Goal: Transaction & Acquisition: Obtain resource

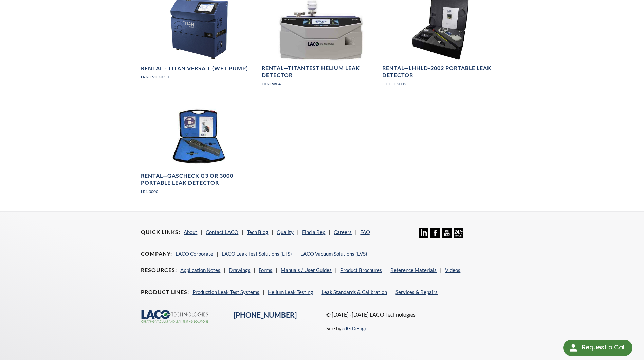
scroll to position [233, 0]
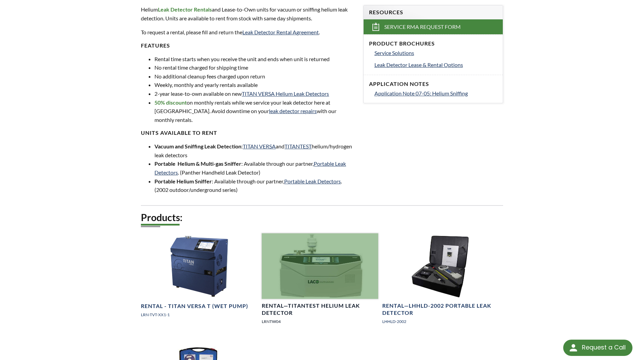
click at [305, 302] on h4 "Rental—TITANTEST Helium Leak Detector" at bounding box center [320, 309] width 116 height 14
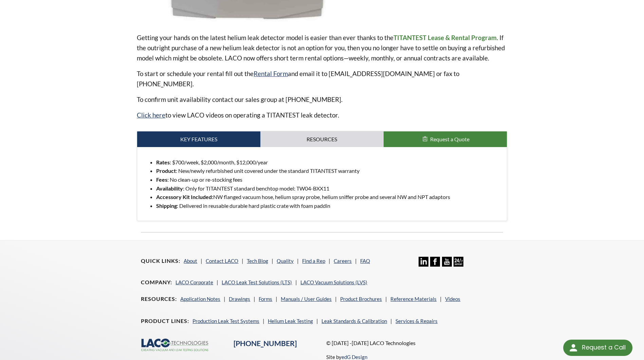
scroll to position [230, 0]
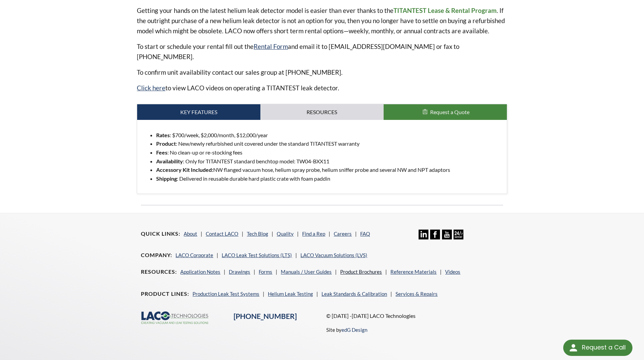
click at [350, 269] on link "Product Brochures" at bounding box center [361, 272] width 42 height 6
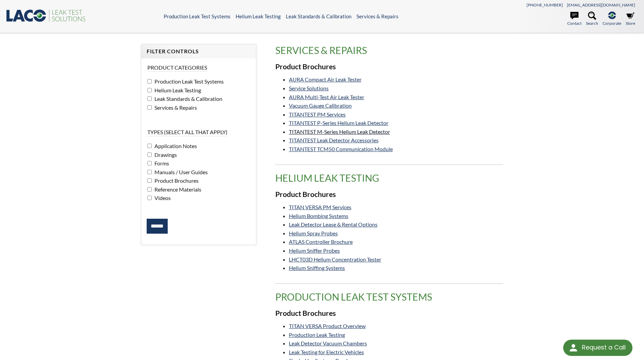
click at [369, 131] on link "TITANTEST M-Series Helium Leak Detector" at bounding box center [339, 131] width 101 height 6
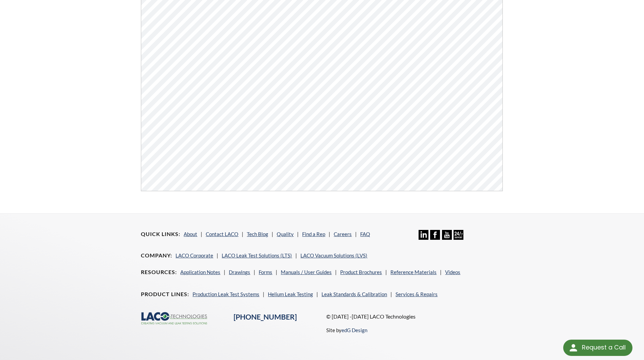
scroll to position [258, 0]
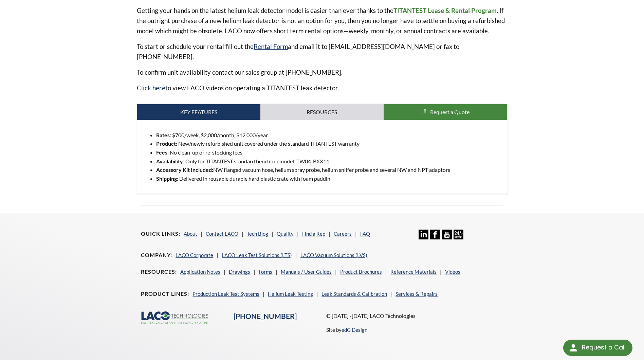
scroll to position [230, 0]
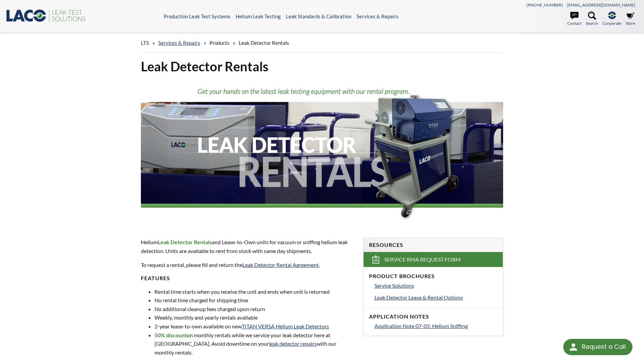
scroll to position [233, 0]
